Goal: Transaction & Acquisition: Book appointment/travel/reservation

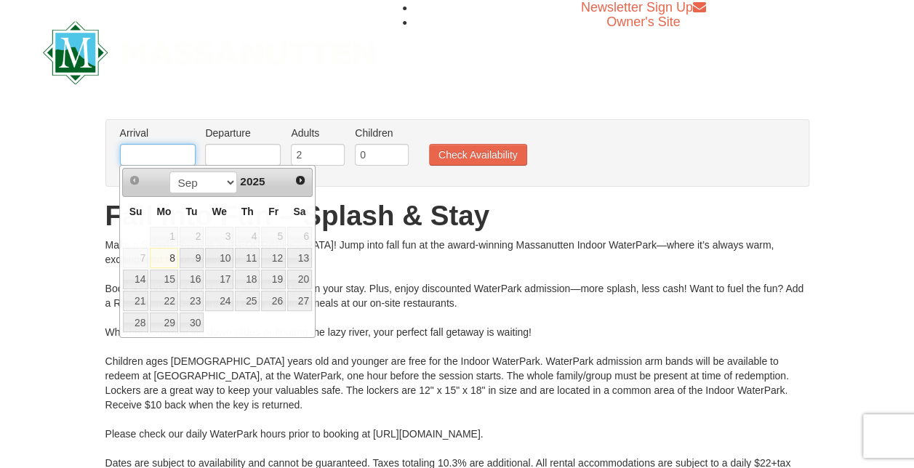
click at [164, 152] on input "text" at bounding box center [158, 155] width 76 height 22
click at [295, 181] on span "Next" at bounding box center [300, 180] width 12 height 12
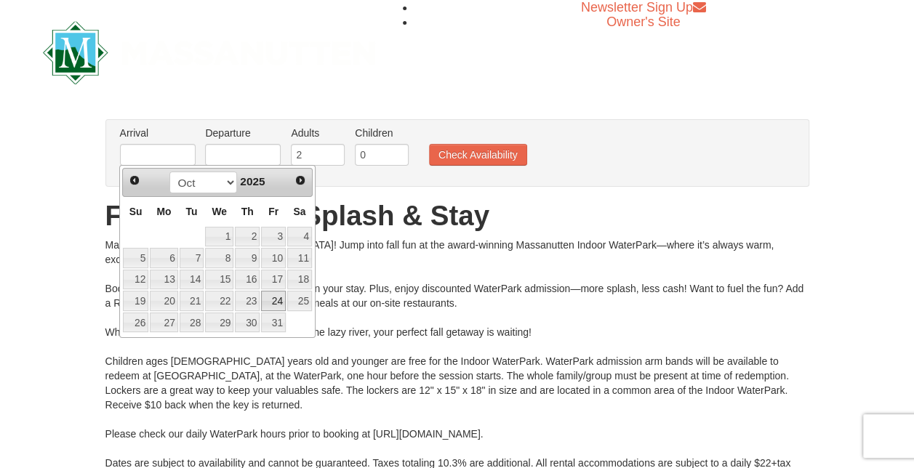
click at [273, 302] on link "24" at bounding box center [273, 301] width 25 height 20
type input "[DATE]"
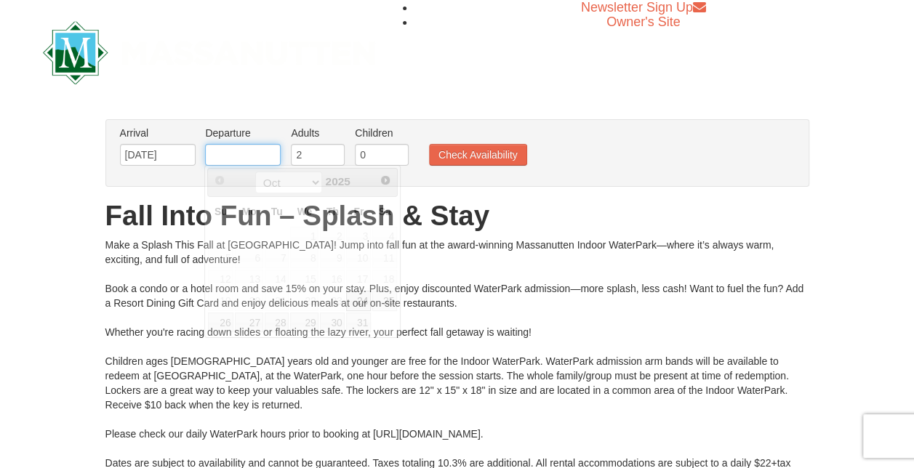
click at [240, 154] on input "text" at bounding box center [243, 155] width 76 height 22
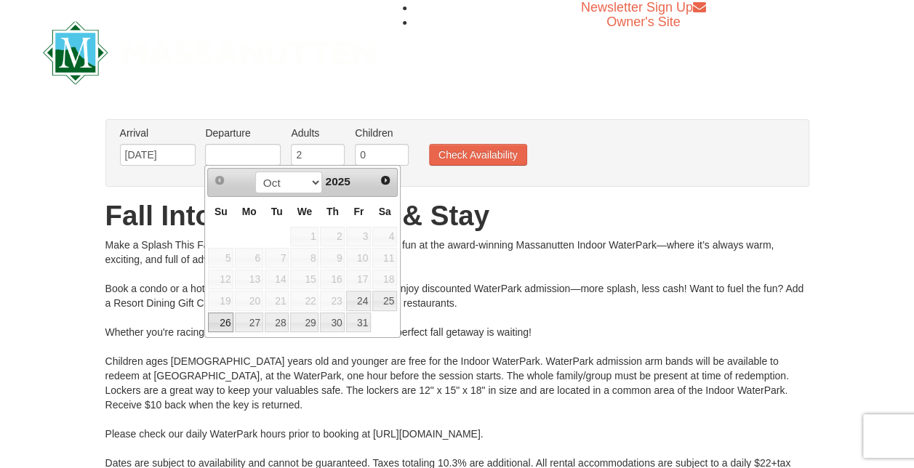
click at [222, 324] on link "26" at bounding box center [220, 323] width 25 height 20
type input "[DATE]"
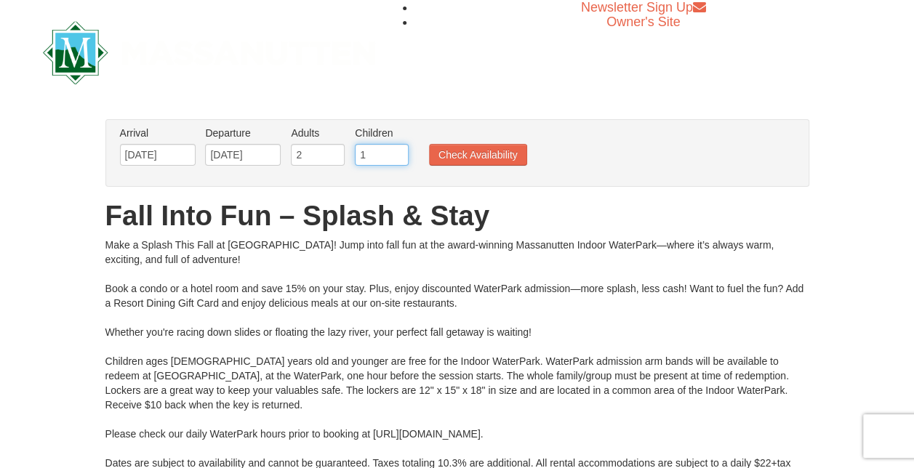
click at [395, 149] on input "1" at bounding box center [382, 155] width 54 height 22
type input "2"
click at [395, 149] on input "2" at bounding box center [382, 155] width 54 height 22
click at [499, 157] on button "Check Availability" at bounding box center [478, 155] width 98 height 22
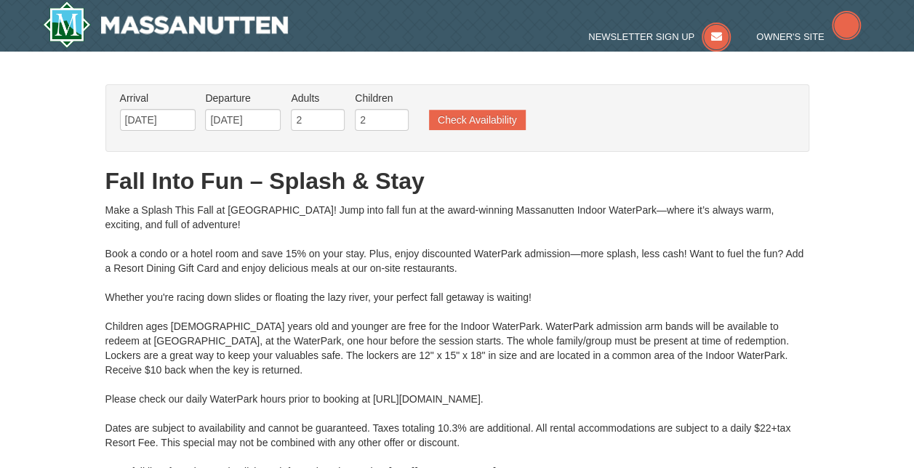
type input "10/25/2025"
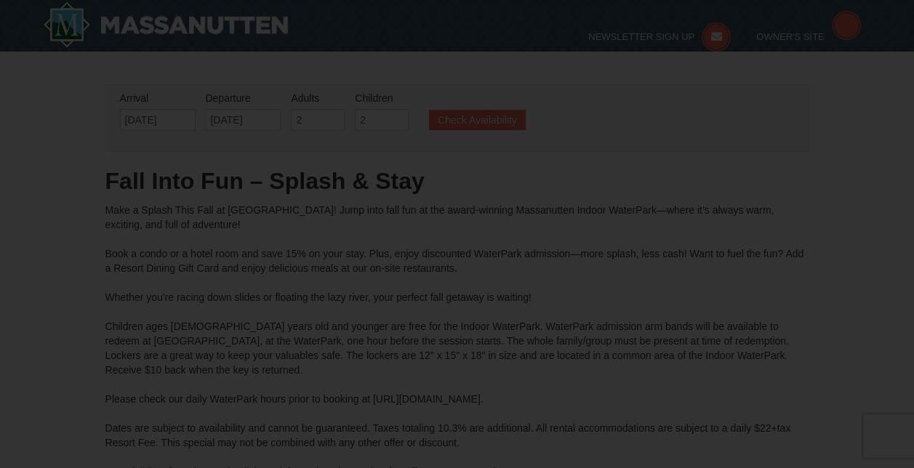
type input "[DATE]"
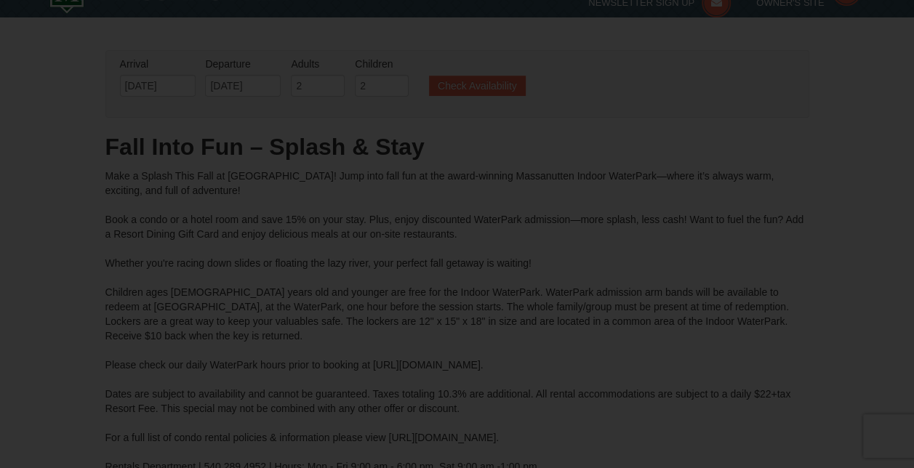
type input "[DATE]"
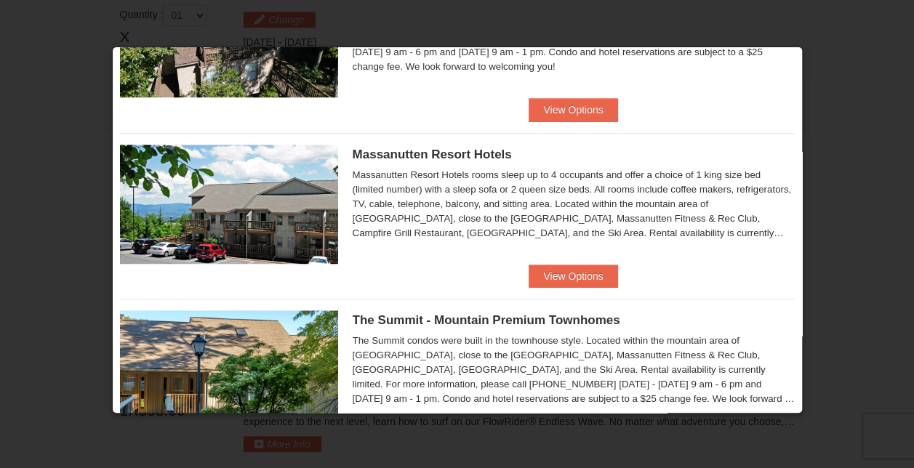
scroll to position [448, 0]
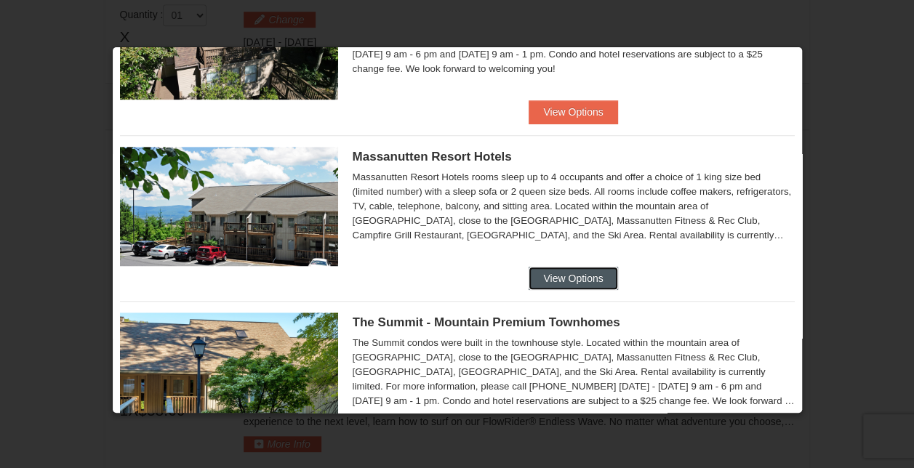
click at [571, 275] on button "View Options" at bounding box center [572, 278] width 89 height 23
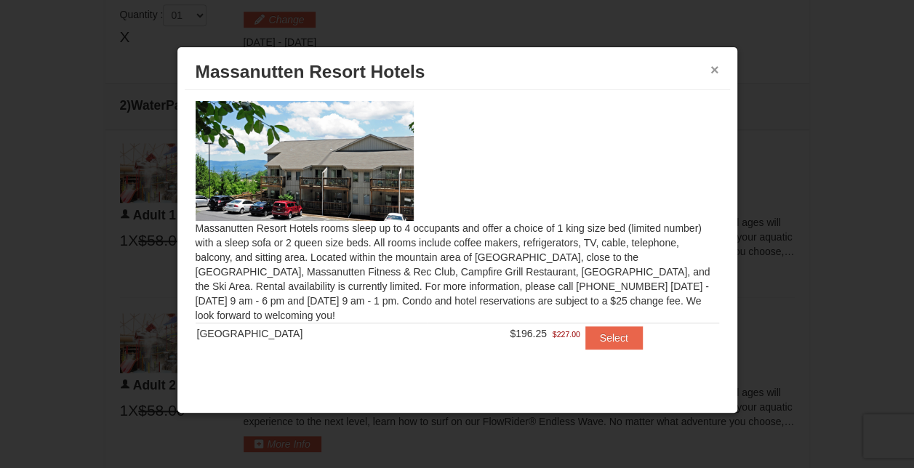
click at [714, 68] on button "×" at bounding box center [714, 70] width 9 height 15
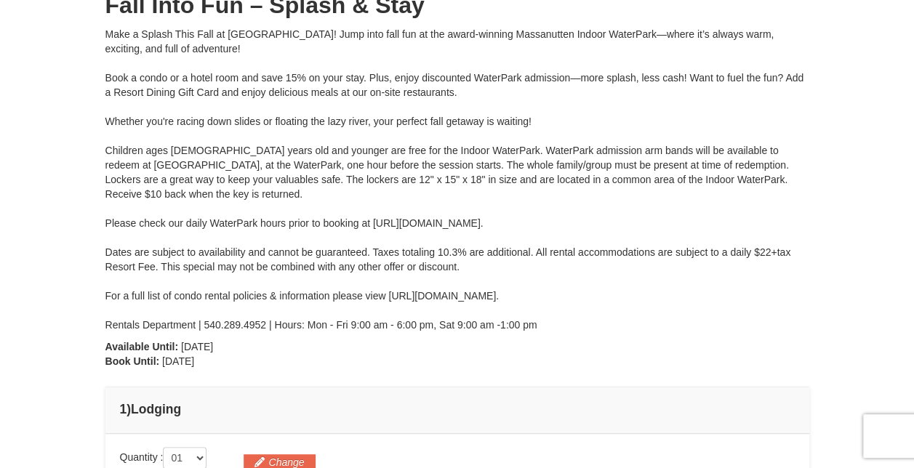
scroll to position [0, 0]
